Goal: Transaction & Acquisition: Purchase product/service

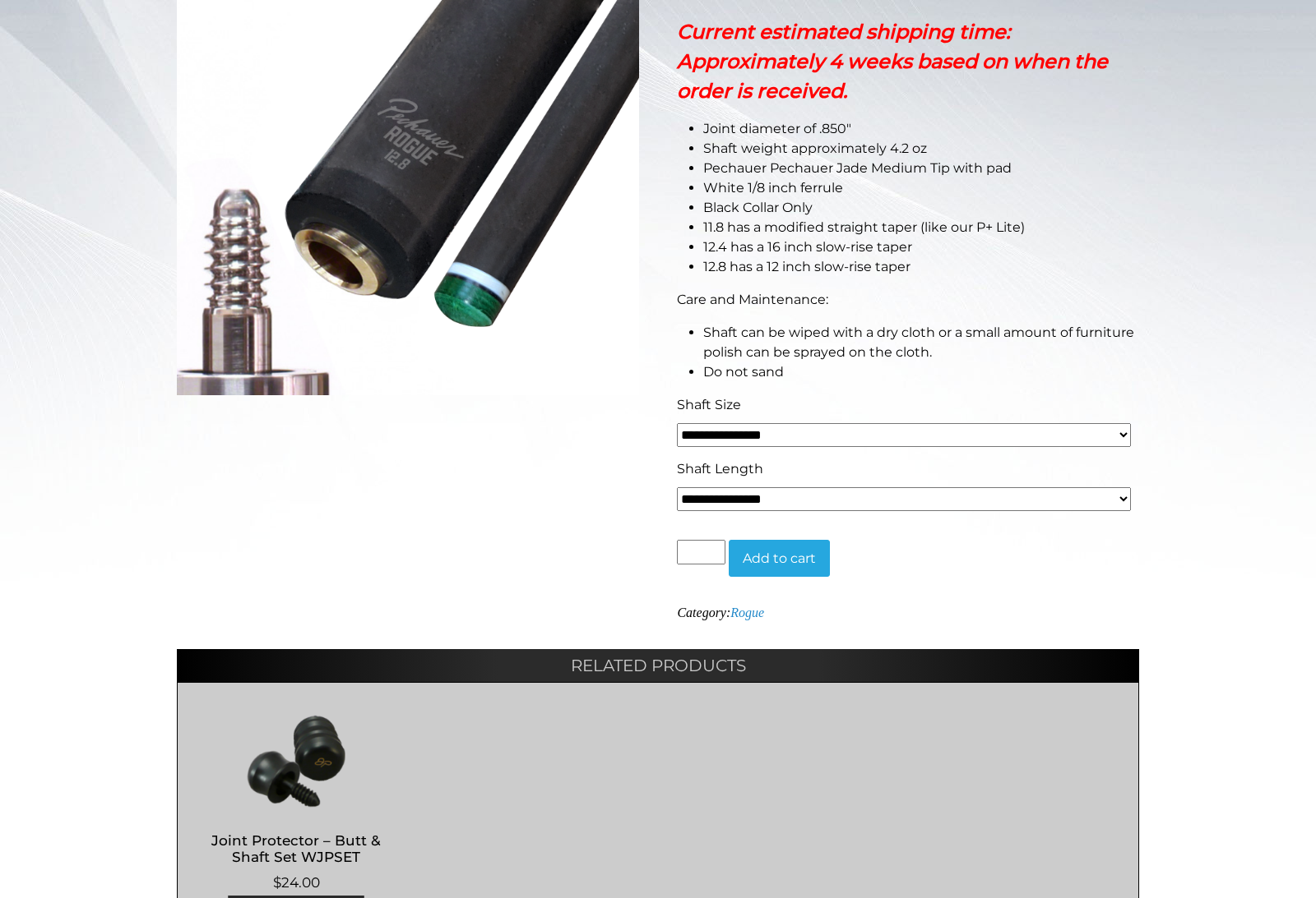
scroll to position [373, 0]
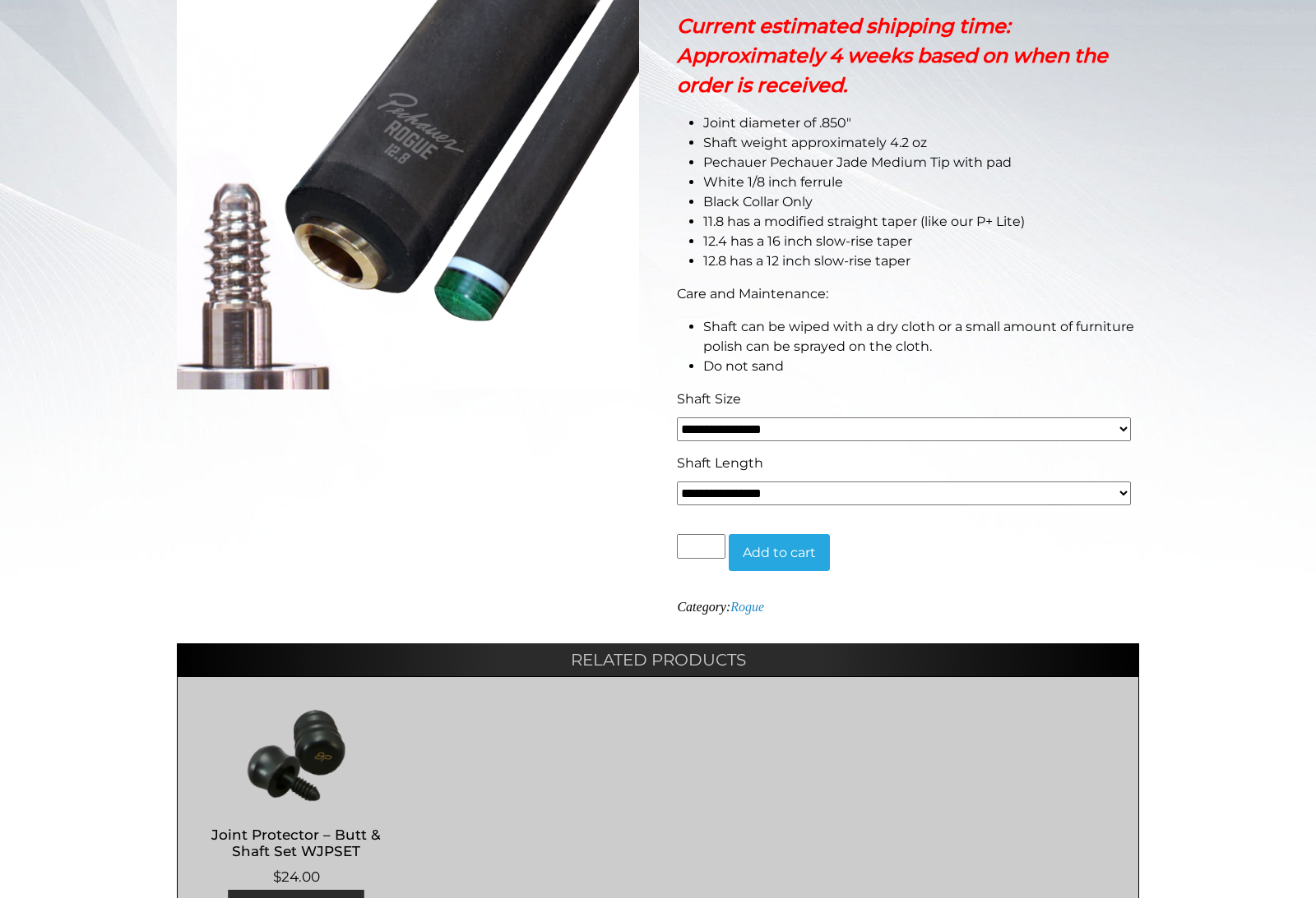
select select "*****"
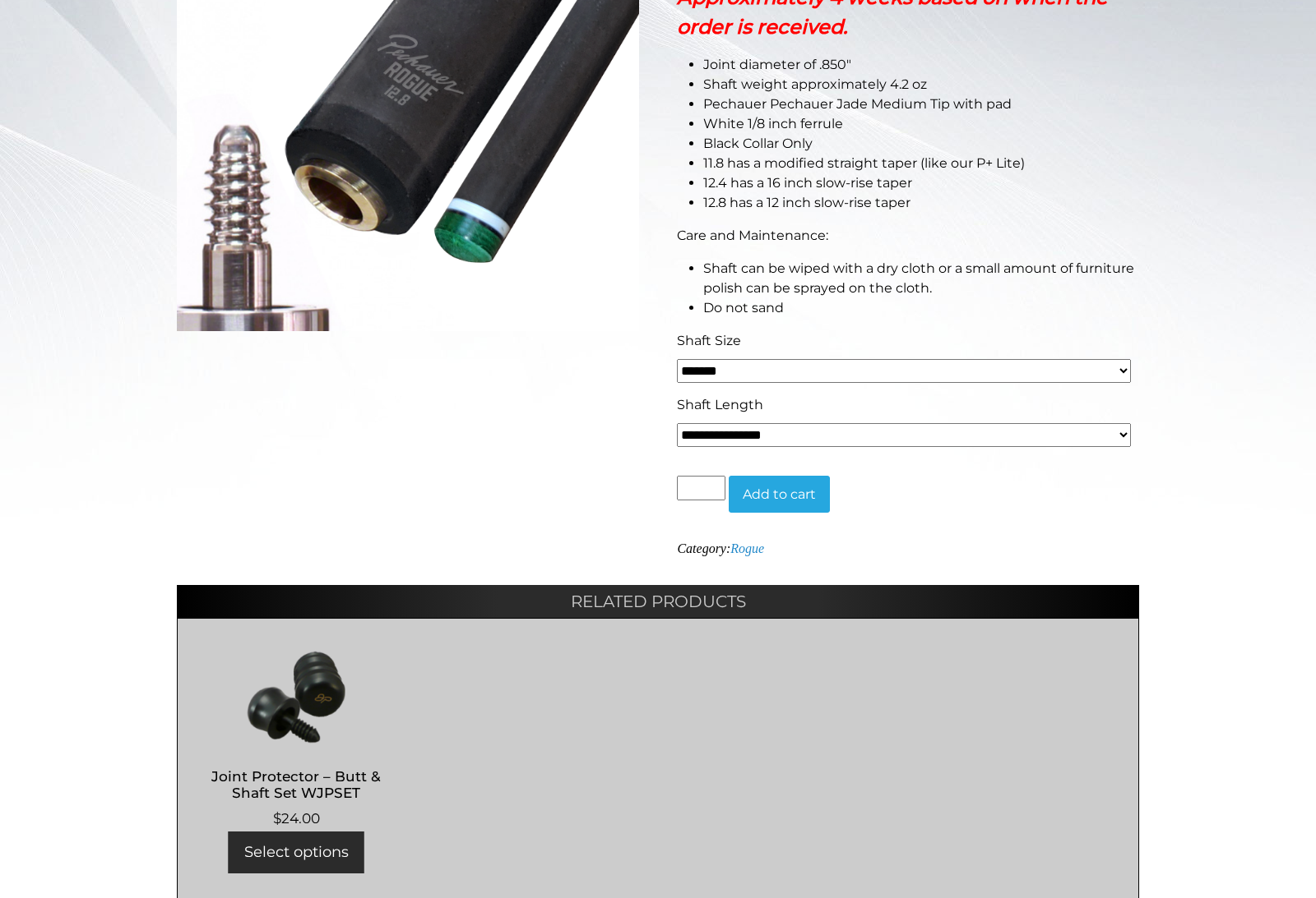
scroll to position [0, 0]
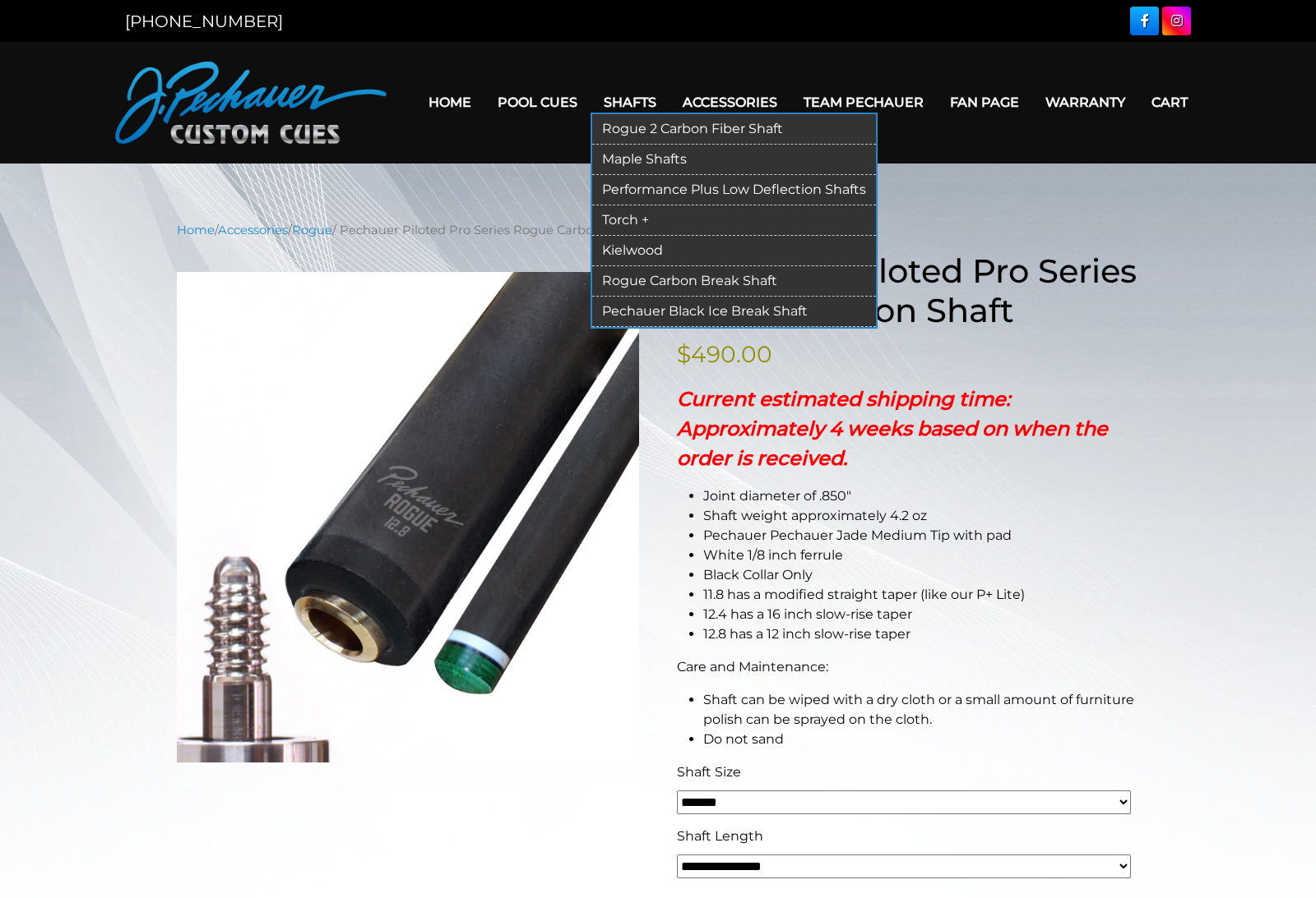
click at [634, 129] on link "Rogue 2 Carbon Fiber Shaft" at bounding box center [733, 129] width 283 height 30
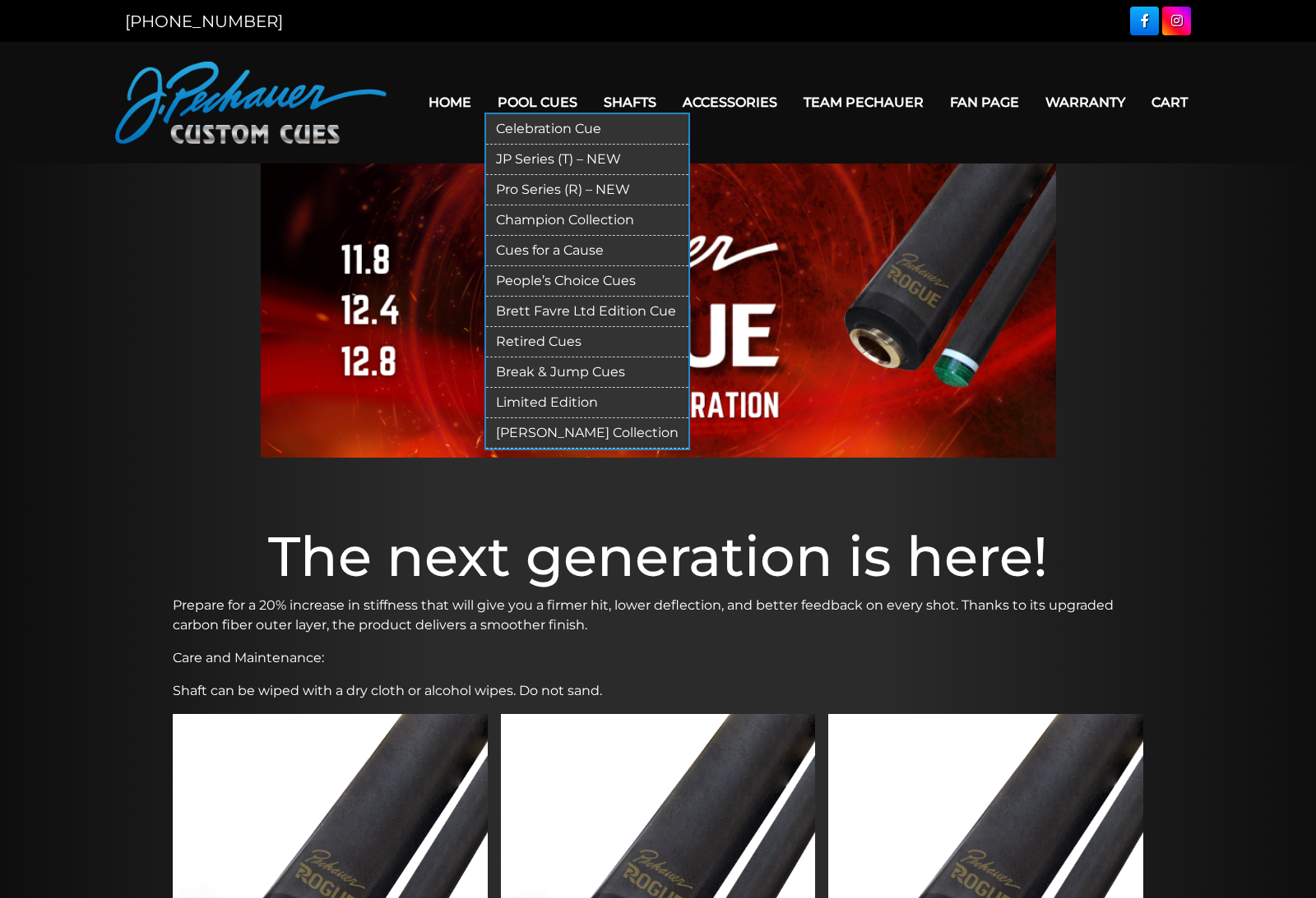
click at [516, 162] on link "JP Series (T) – NEW" at bounding box center [587, 159] width 202 height 30
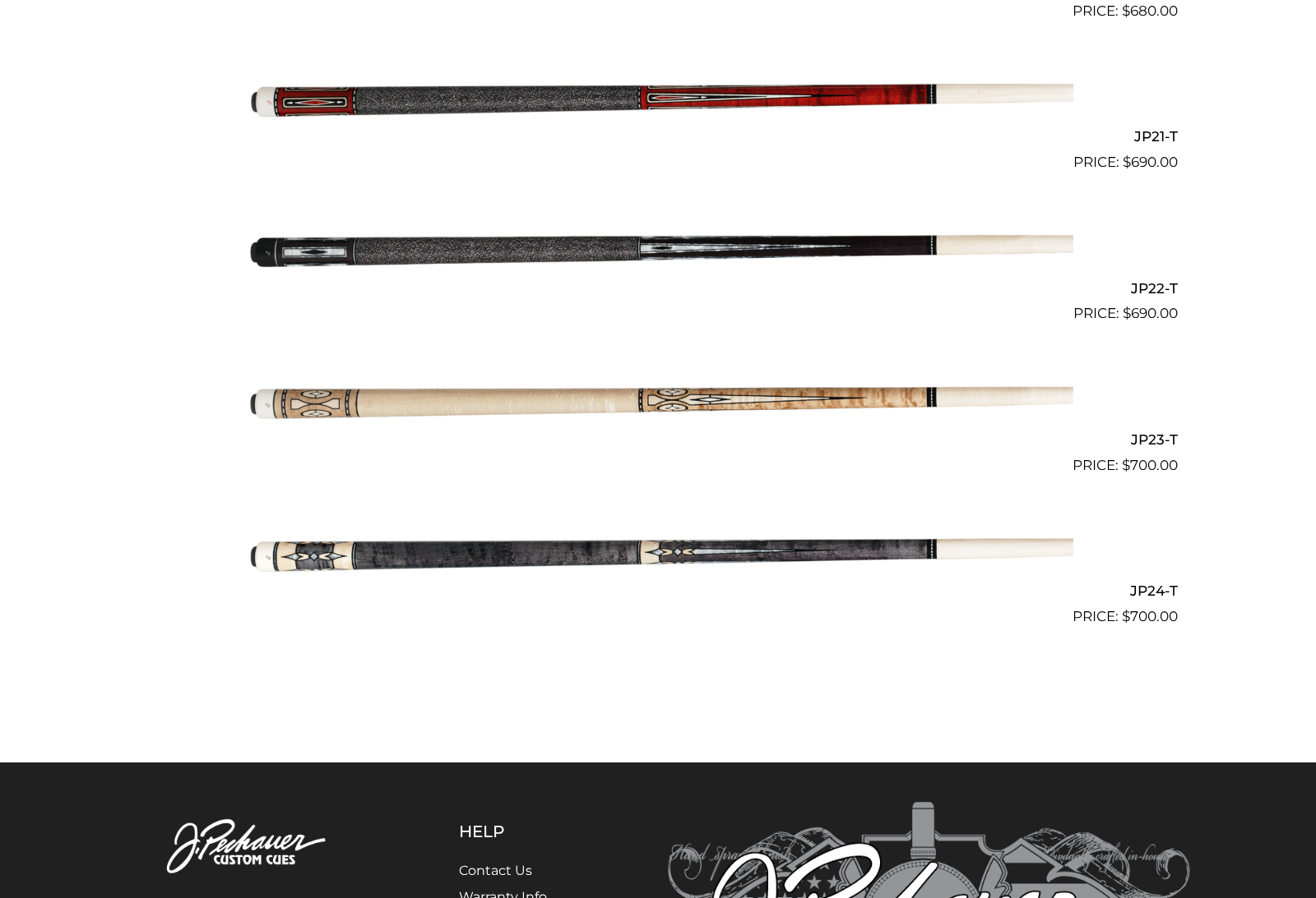
scroll to position [3542, 0]
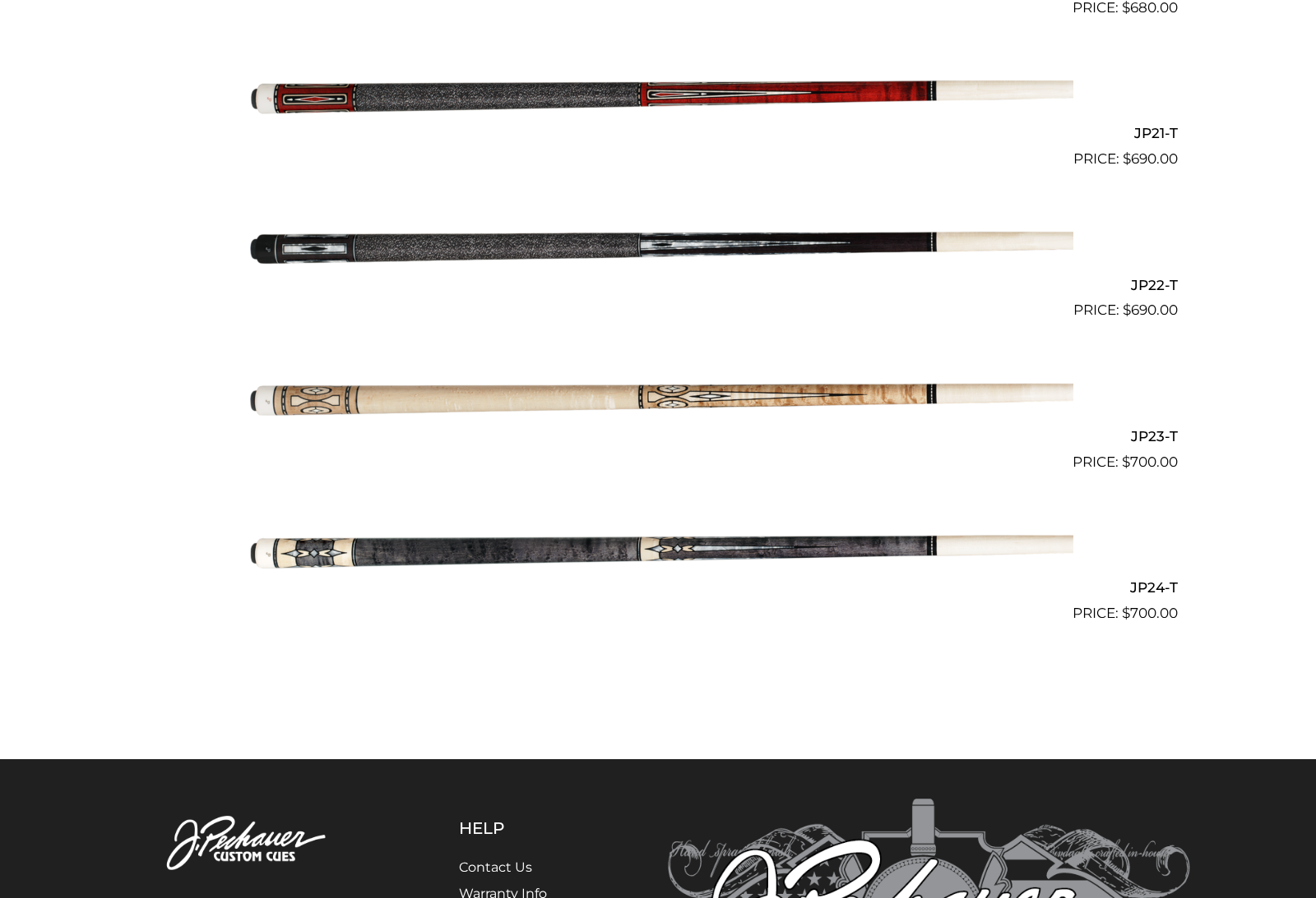
click at [577, 537] on img at bounding box center [658, 548] width 831 height 138
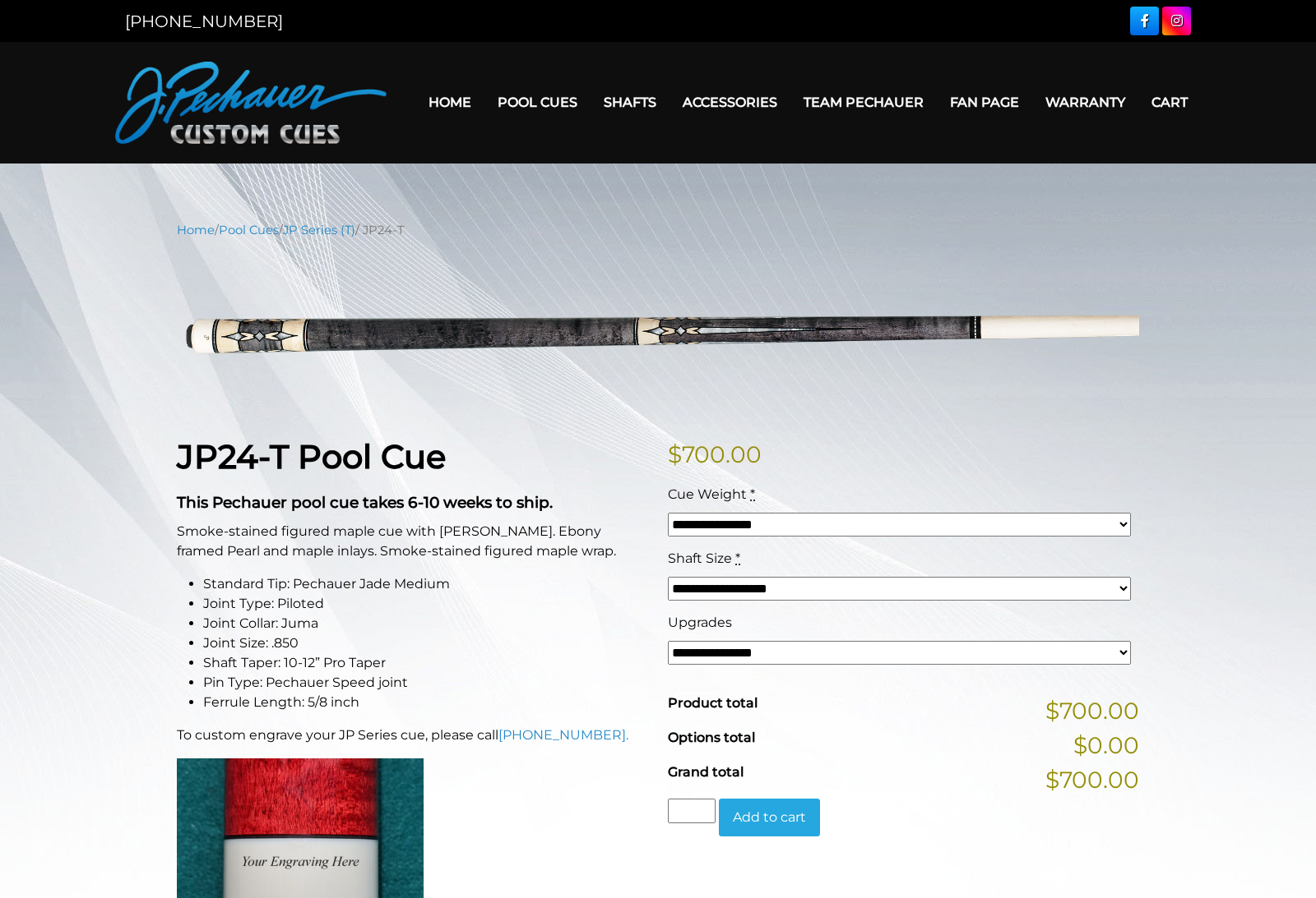
drag, startPoint x: 685, startPoint y: 10, endPoint x: 1153, endPoint y: 446, distance: 639.6
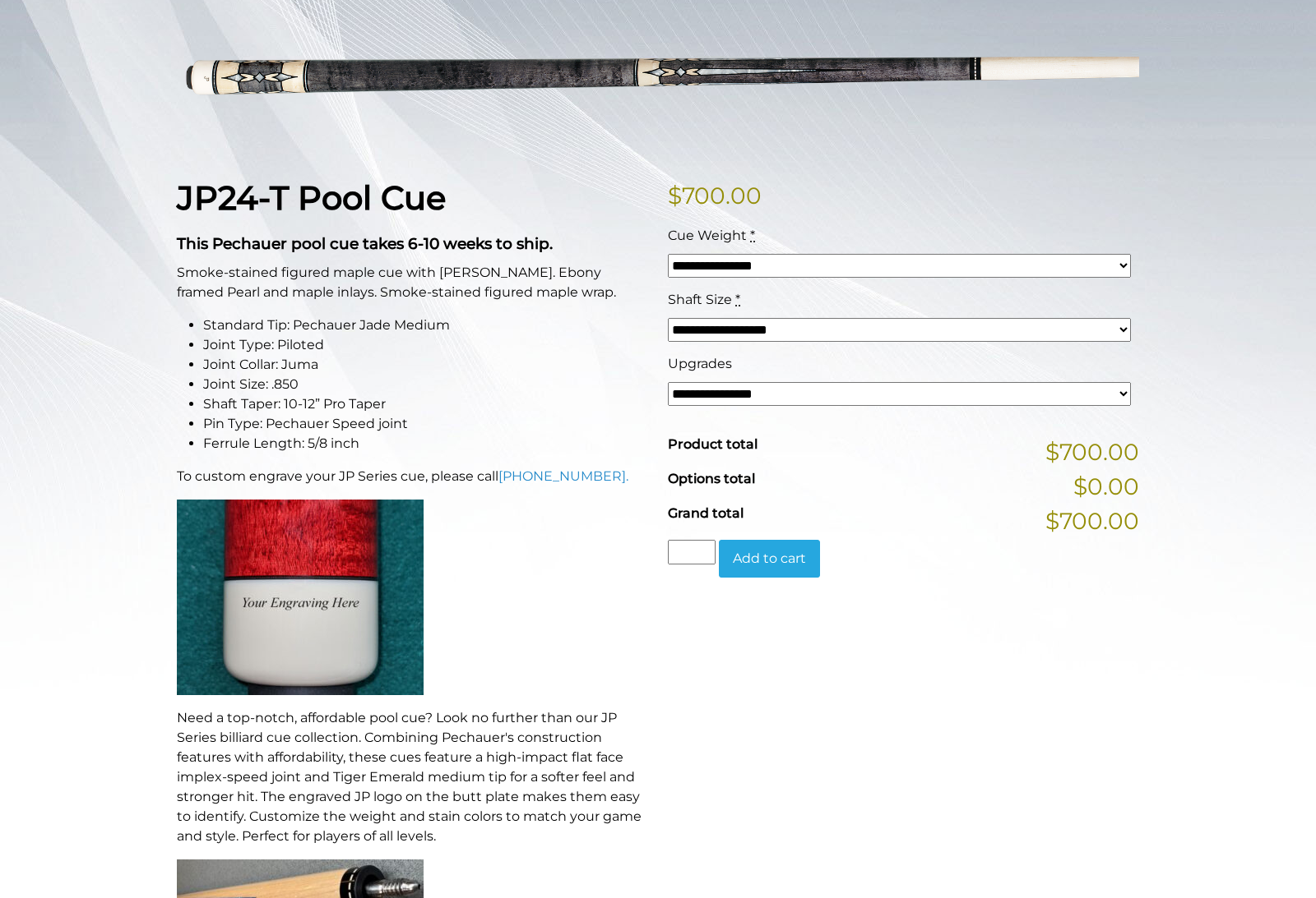
scroll to position [252, 0]
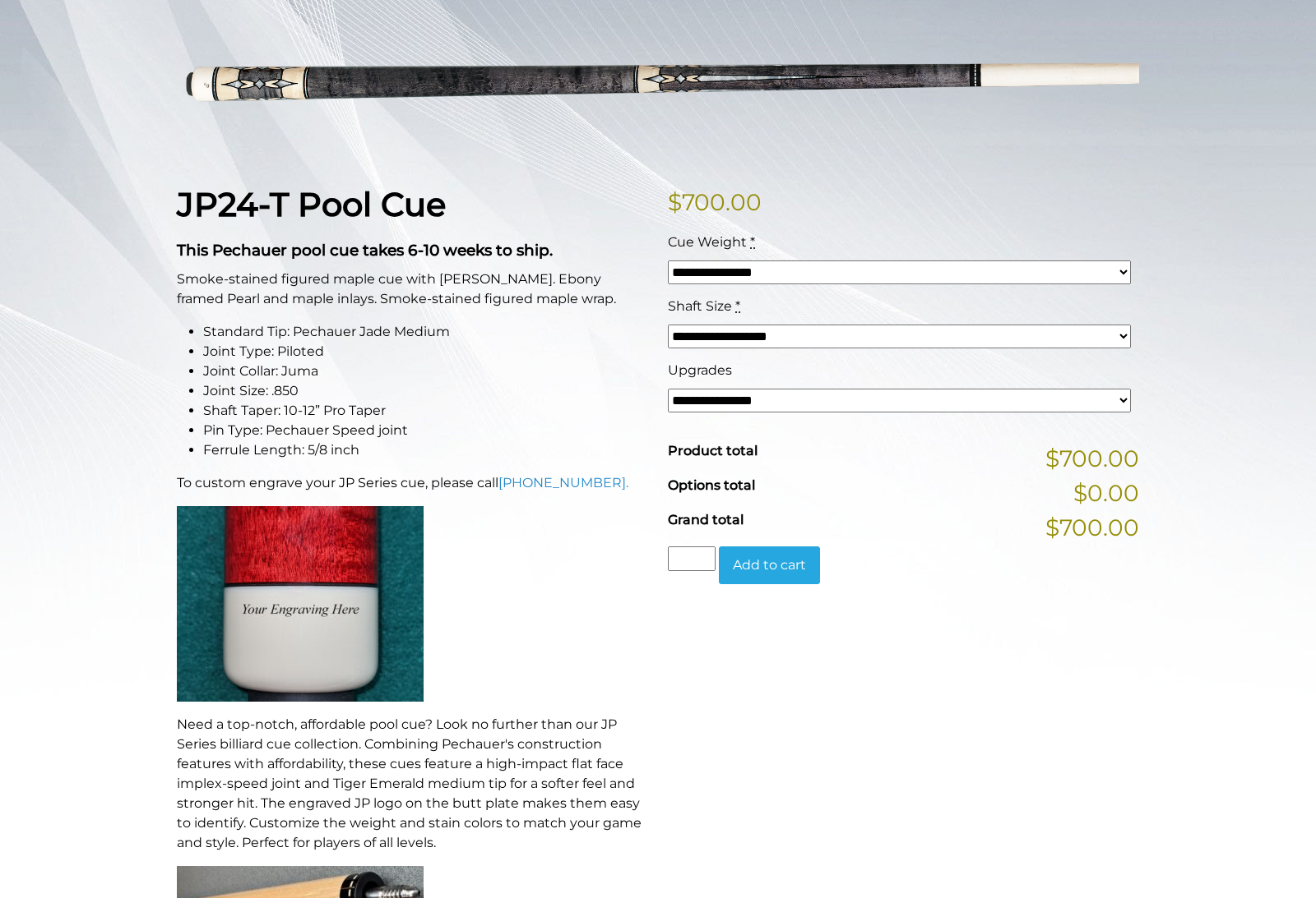
select select "*****"
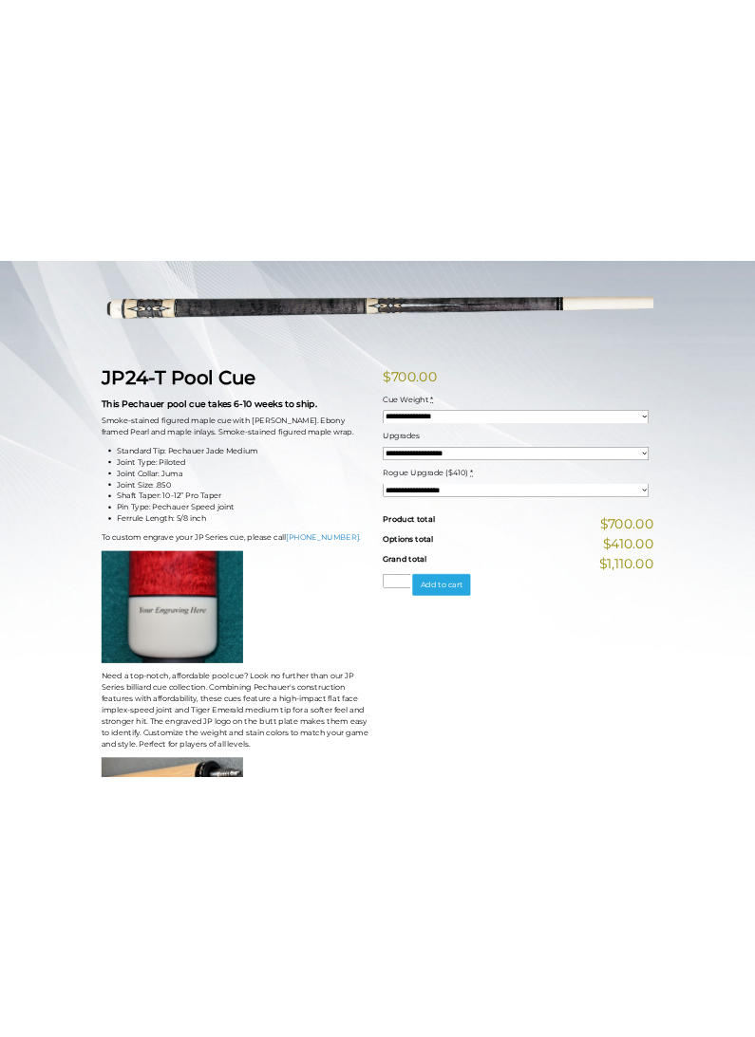
scroll to position [0, 0]
